Goal: Information Seeking & Learning: Understand process/instructions

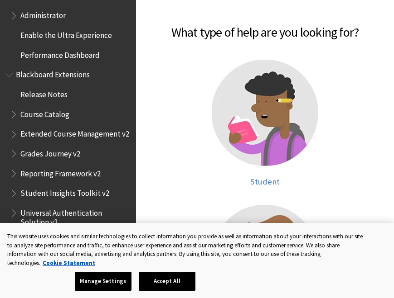
scroll to position [910, 0]
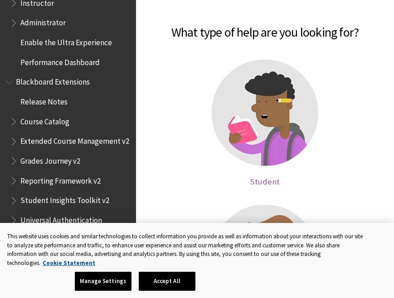
click at [257, 127] on img at bounding box center [265, 113] width 106 height 106
click at [263, 178] on span "Student" at bounding box center [264, 182] width 29 height 10
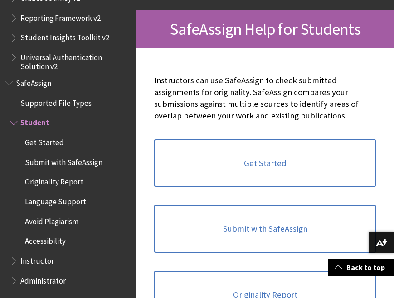
scroll to position [183, 0]
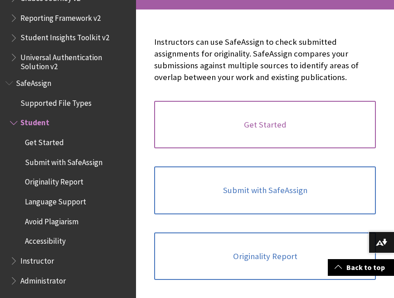
click at [240, 129] on link "Get Started" at bounding box center [264, 125] width 221 height 48
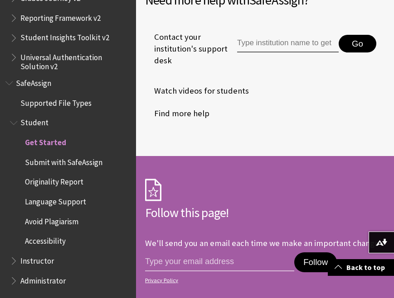
scroll to position [1171, 0]
